Goal: Task Accomplishment & Management: Use online tool/utility

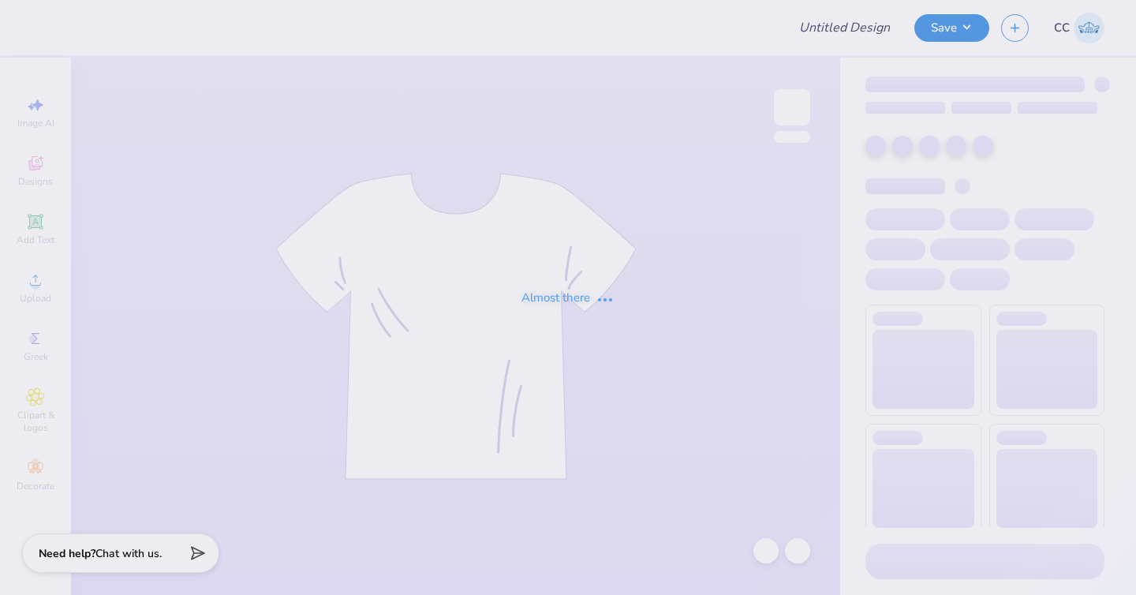
type input "FPS238072"
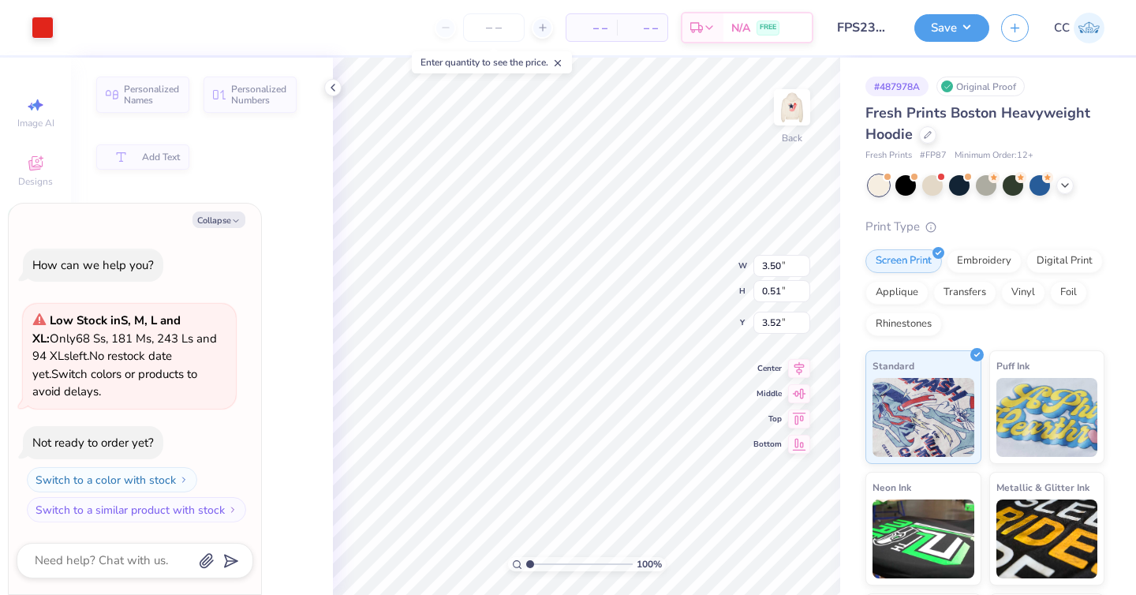
type textarea "x"
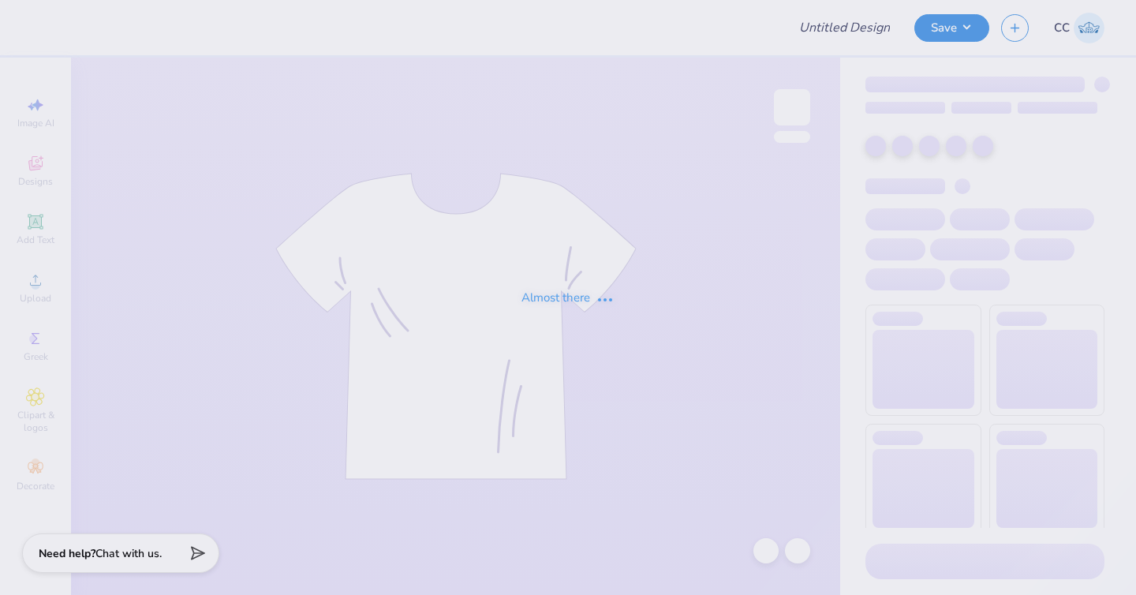
type input "FPS237896"
